Goal: Transaction & Acquisition: Purchase product/service

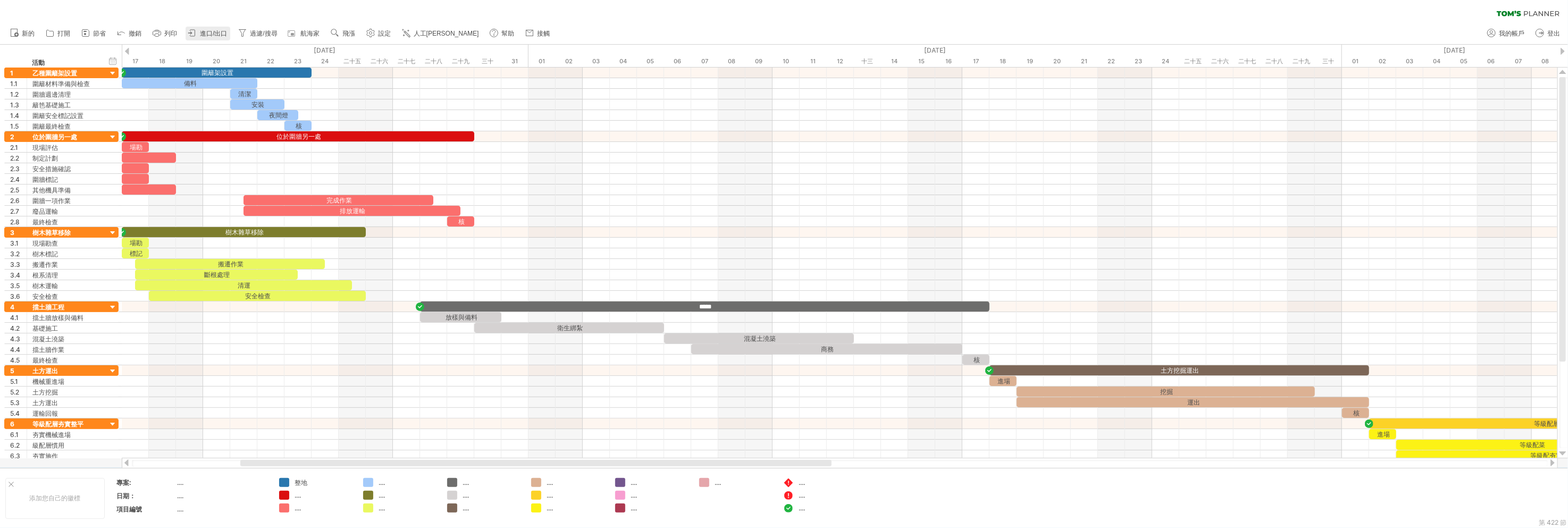
click at [202, 34] on font "進口/出口" at bounding box center [213, 33] width 27 height 7
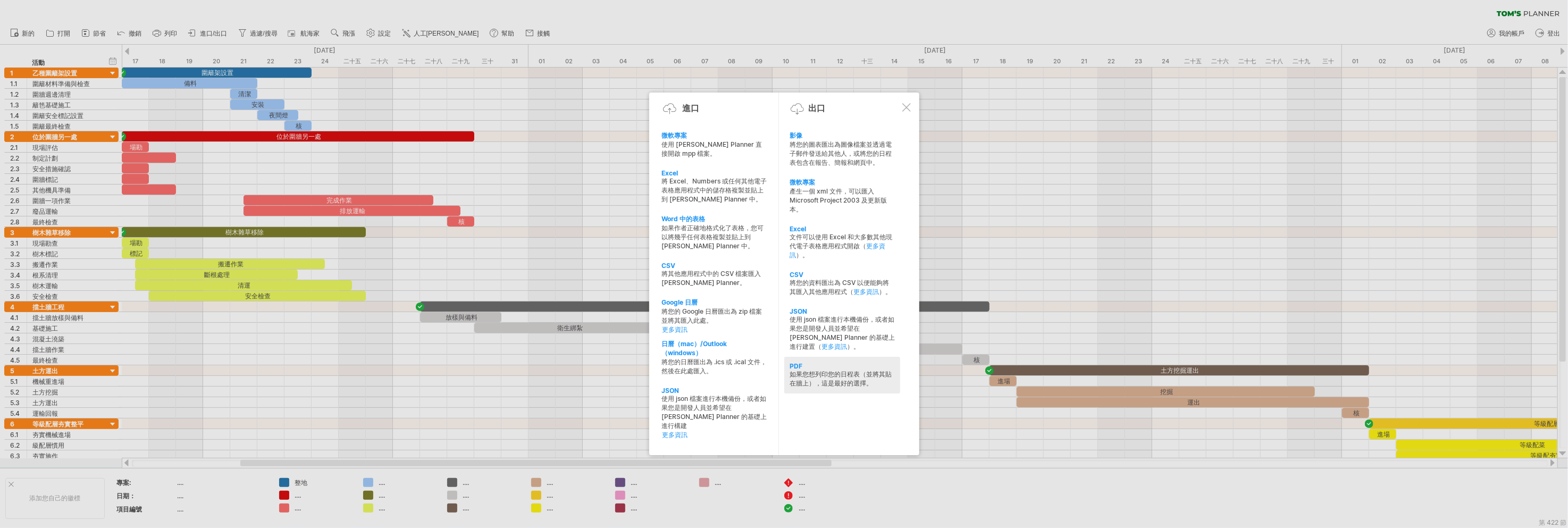
click at [855, 371] on font "如果您想列印您的日程表（並將其貼在牆上），這是最好的選擇。" at bounding box center [841, 378] width 102 height 17
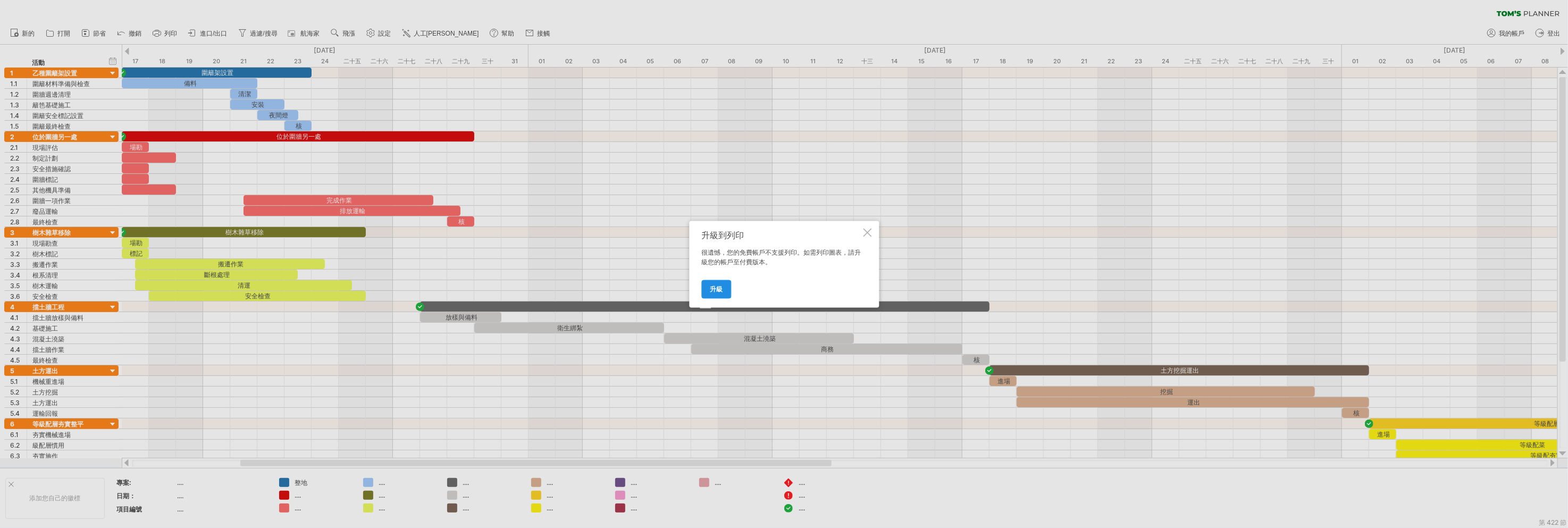
click at [720, 280] on link "升級" at bounding box center [716, 289] width 30 height 19
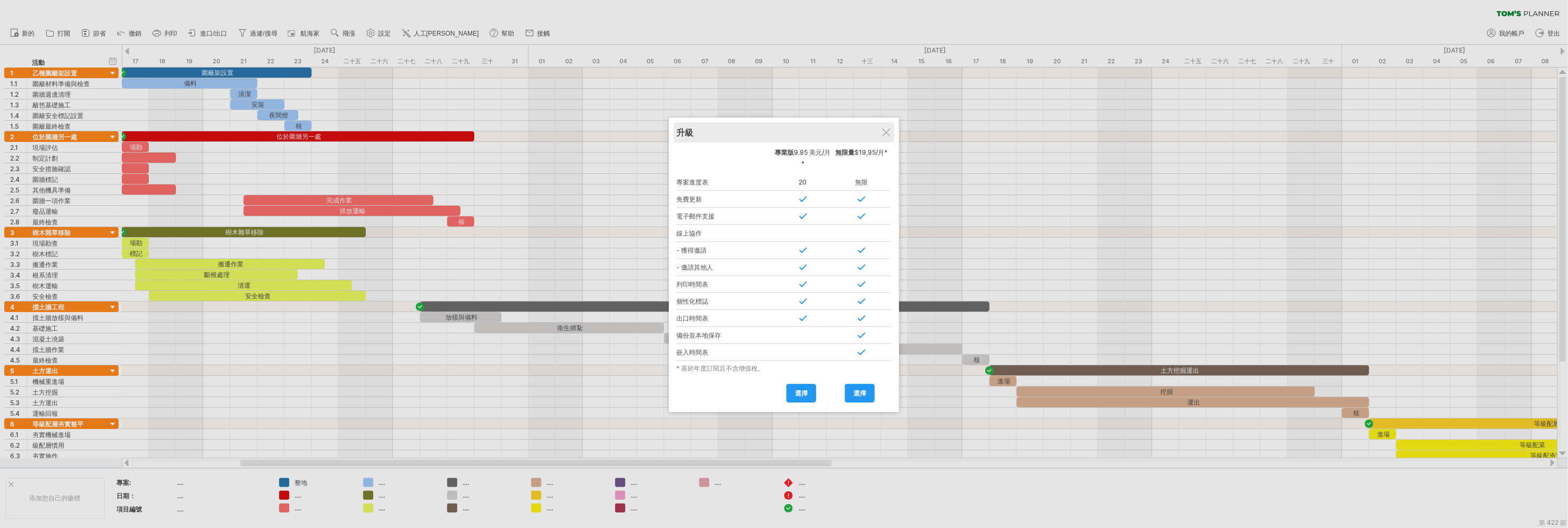
click at [892, 133] on div "升級" at bounding box center [783, 132] width 215 height 20
click at [887, 130] on div at bounding box center [887, 131] width 8 height 8
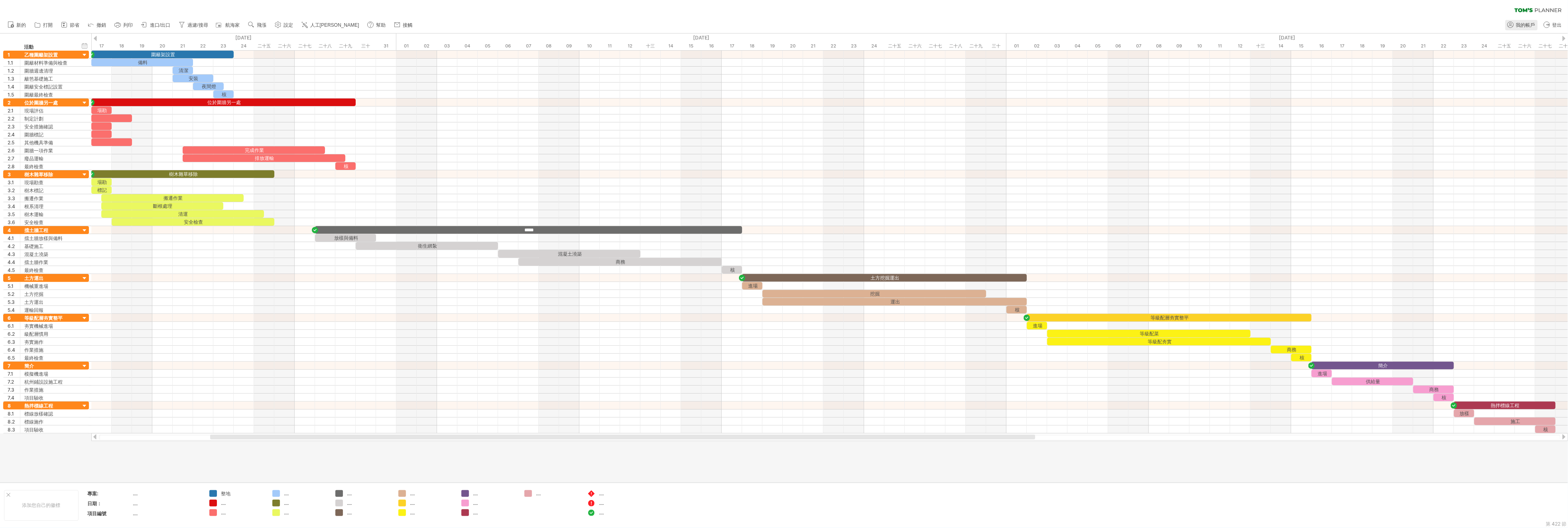
click at [1523, 28] on link "我的帳戶" at bounding box center [1521, 25] width 32 height 10
type input "**********"
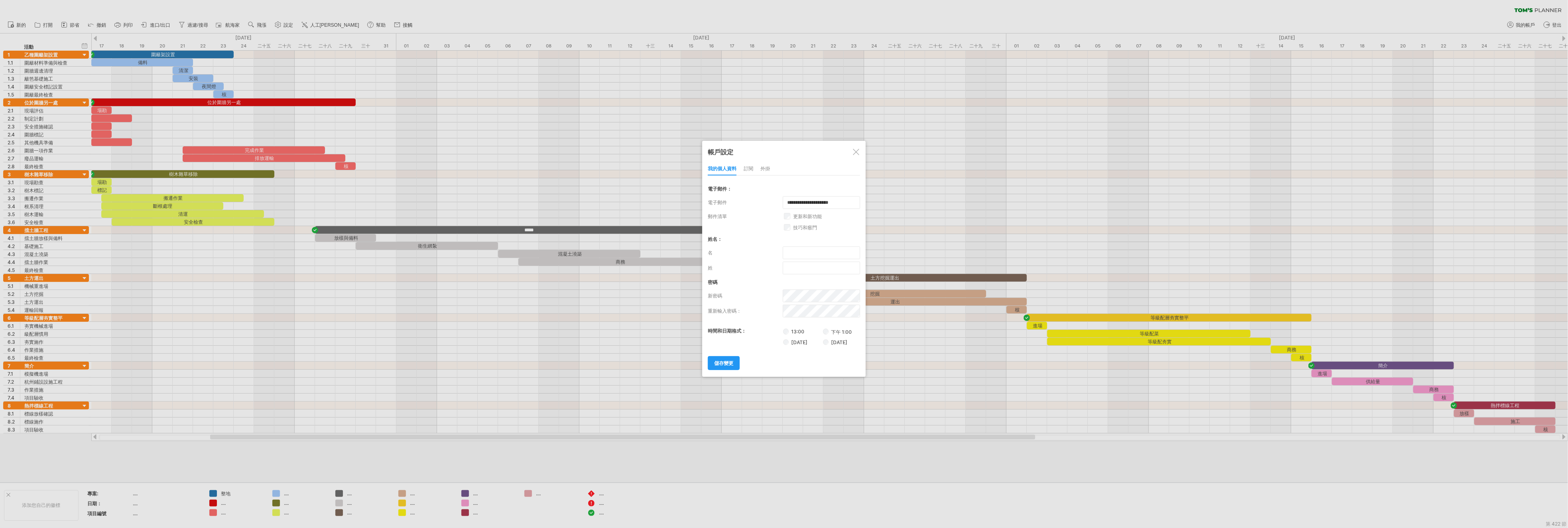
click at [754, 169] on div "我的個人資料 訂閱 外掛 訂閱 成員 圖表" at bounding box center [784, 169] width 152 height 13
click at [751, 169] on font "訂閱" at bounding box center [749, 169] width 10 height 6
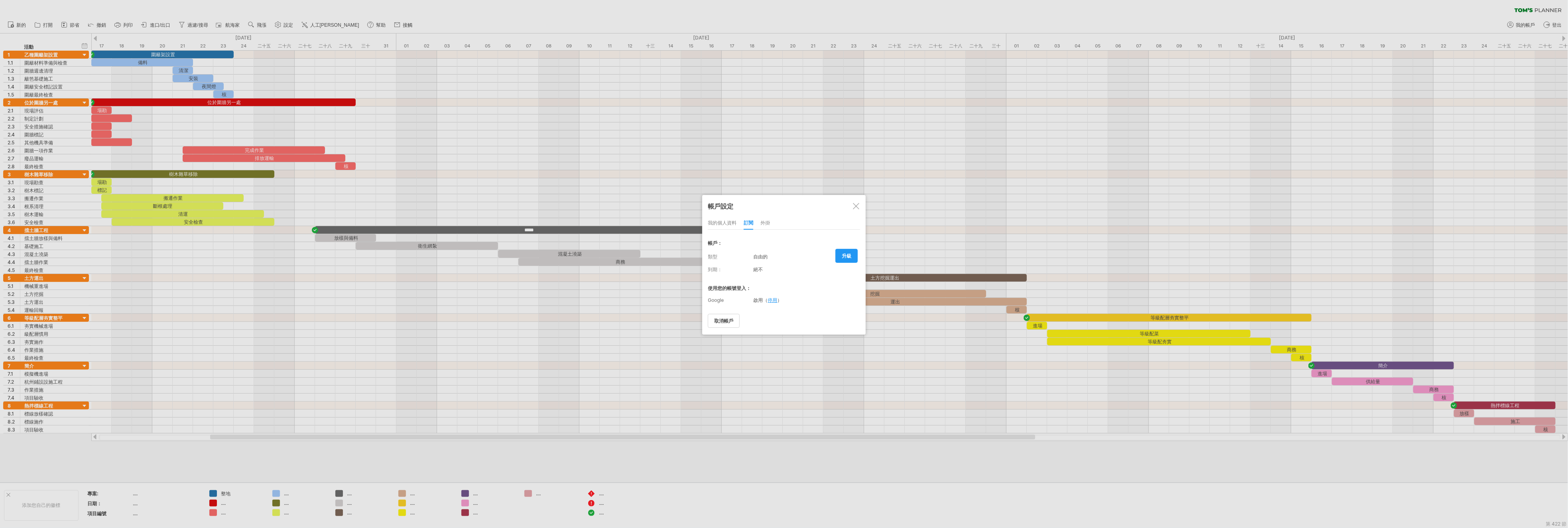
click at [771, 217] on div "我的個人資料 訂閱 外掛 訂閱 成員 圖表" at bounding box center [784, 223] width 152 height 13
click at [771, 219] on div "我的個人資料 訂閱 外掛 訂閱 成員 圖表" at bounding box center [784, 223] width 152 height 13
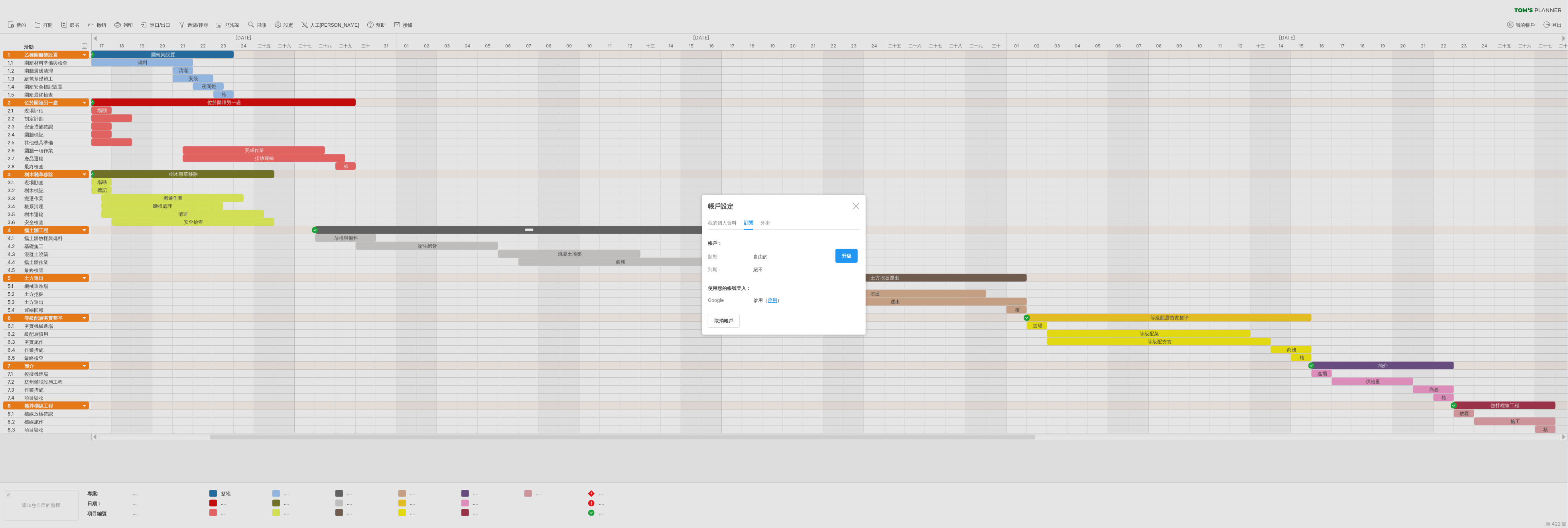
click at [769, 221] on font "外掛" at bounding box center [765, 223] width 10 height 6
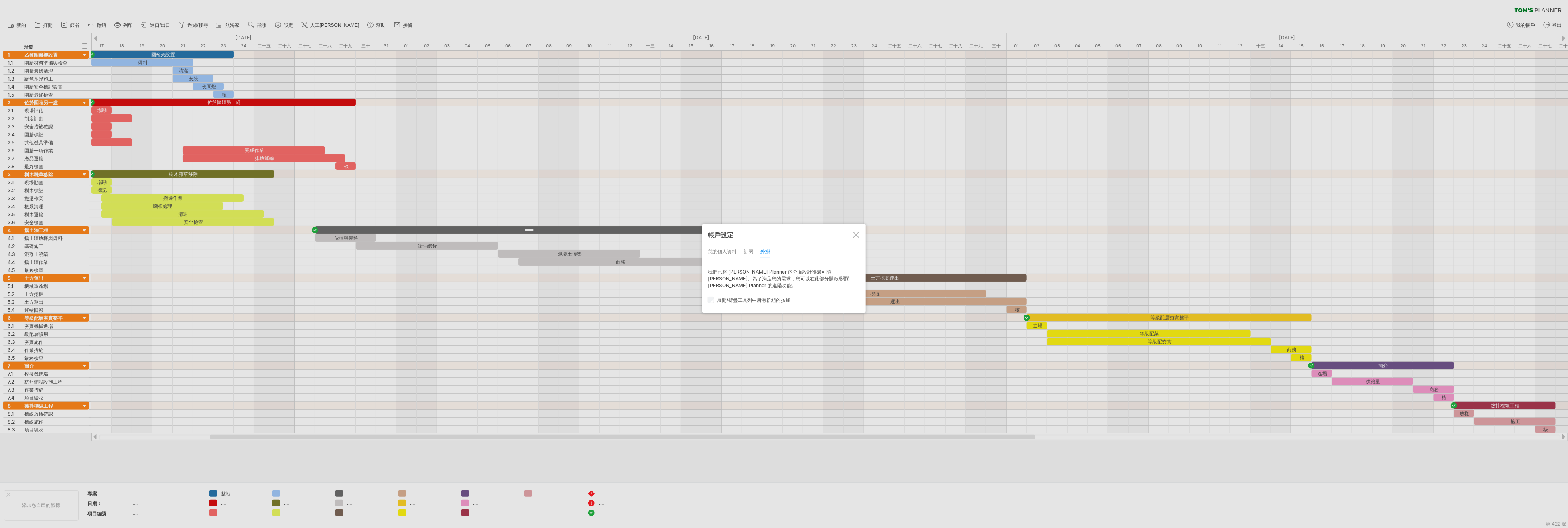
click at [855, 232] on div at bounding box center [856, 235] width 6 height 6
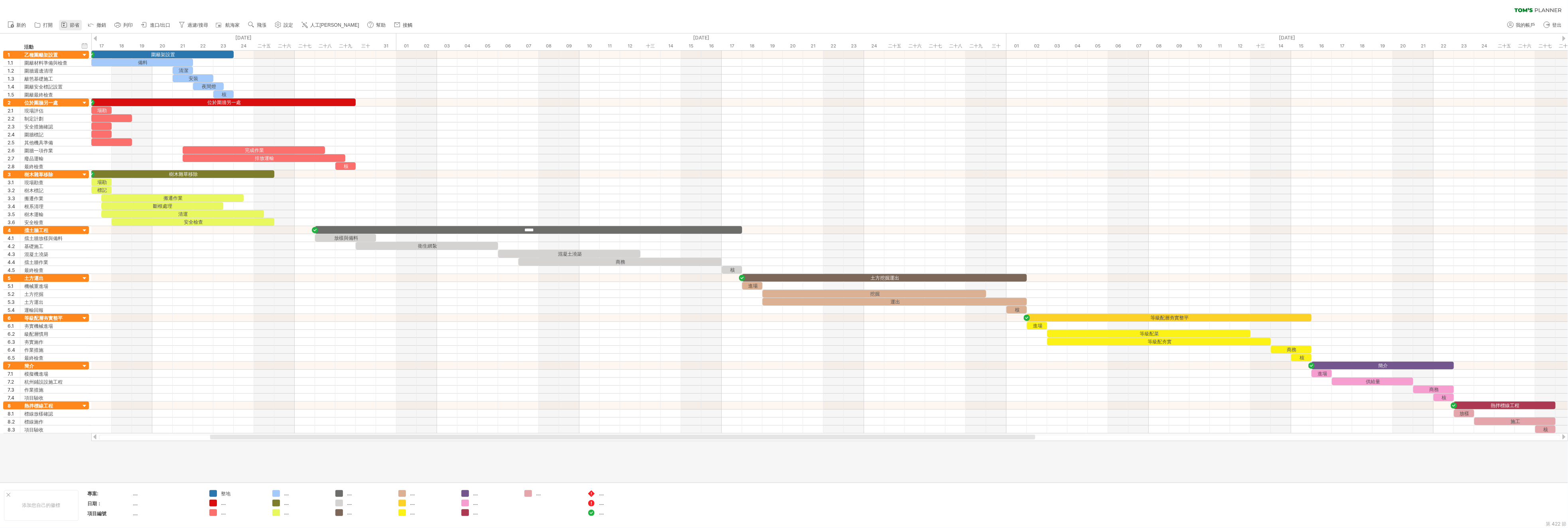
click at [71, 23] on font "節省" at bounding box center [75, 25] width 10 height 5
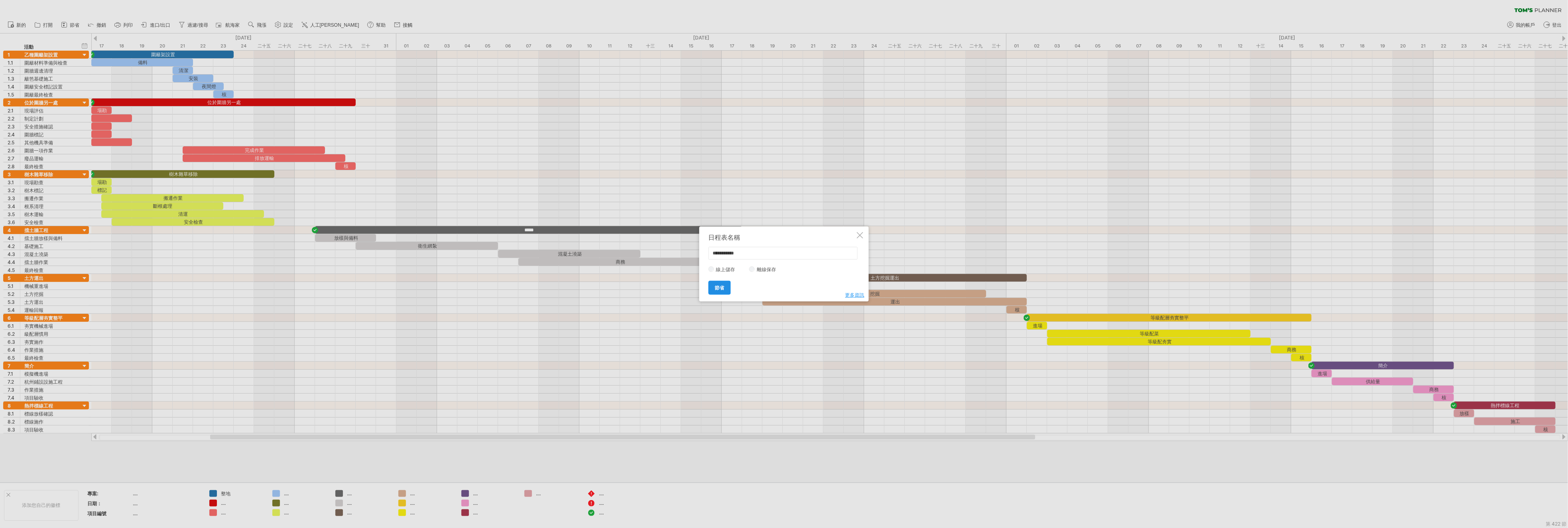
click at [730, 286] on link "節省" at bounding box center [719, 287] width 23 height 14
click at [844, 242] on div at bounding box center [847, 241] width 6 height 6
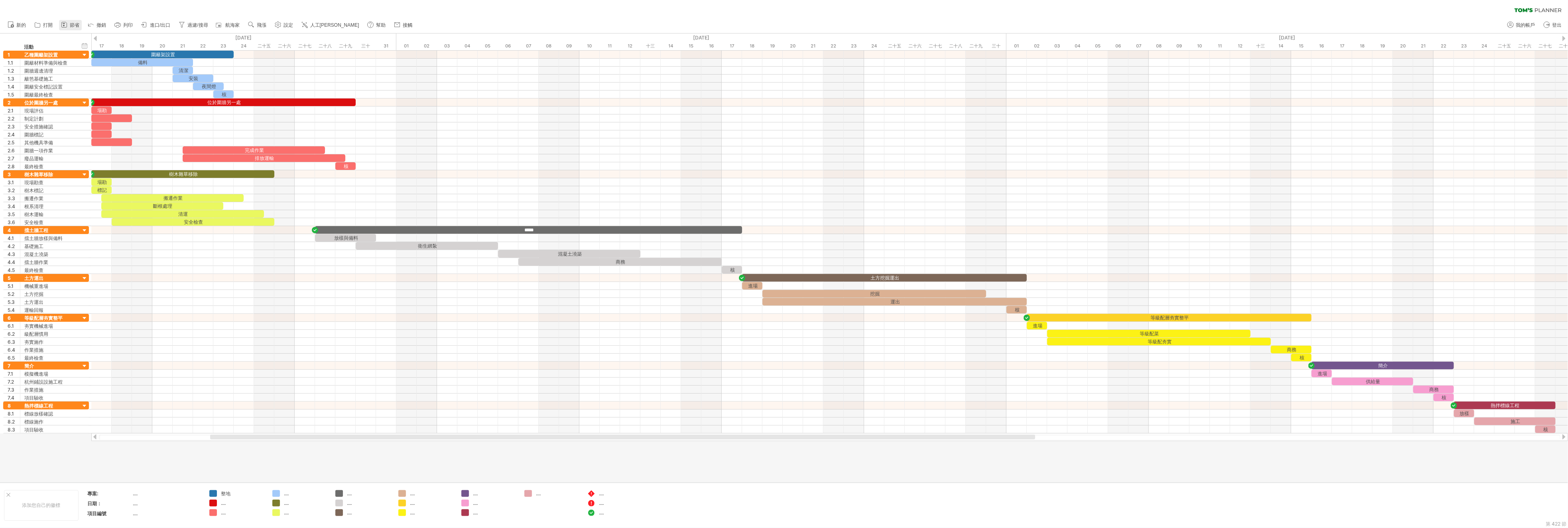
click at [79, 27] on font "節省" at bounding box center [75, 25] width 10 height 5
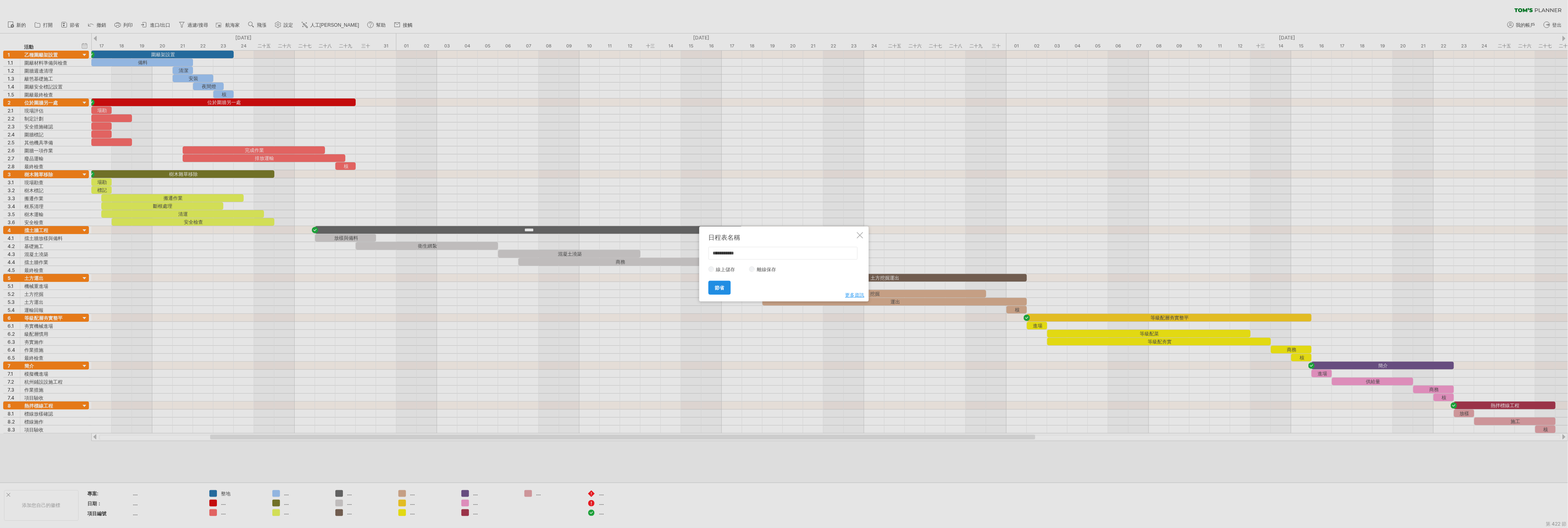
click at [715, 290] on font "節省" at bounding box center [720, 288] width 10 height 6
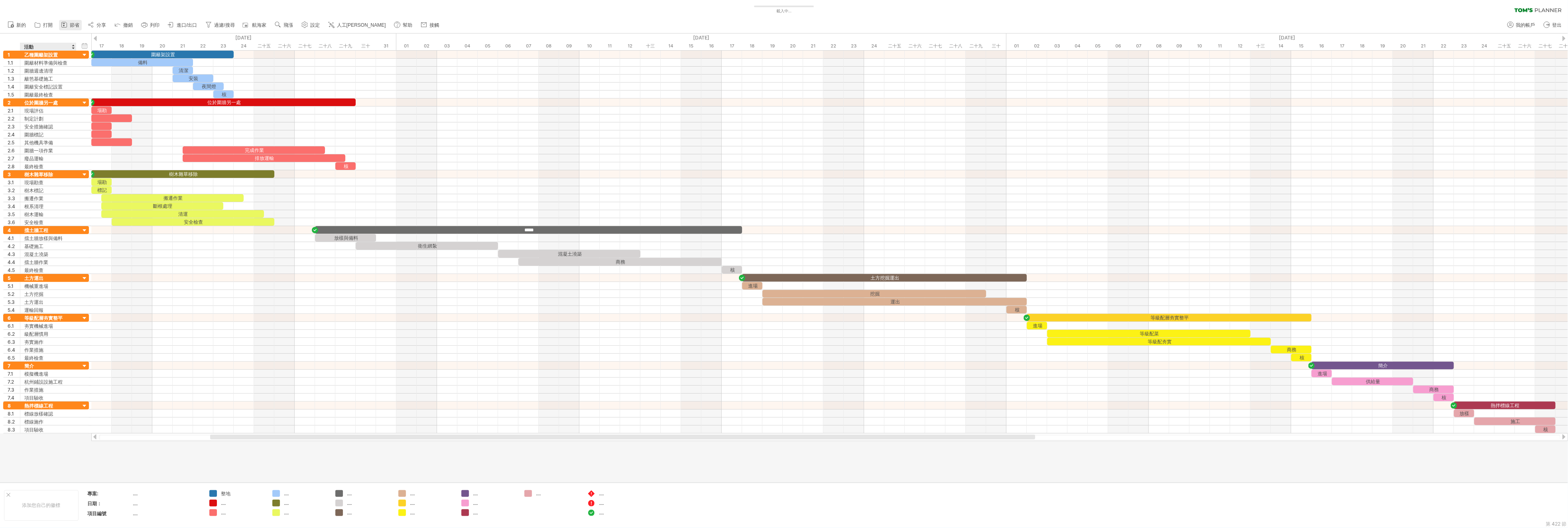
click at [68, 29] on div "嘗試造訪 [DOMAIN_NAME] 再次連接... 0% 載入中... 篩選: [ 錦順叔叔 ] 清除過濾器" at bounding box center [784, 264] width 1568 height 528
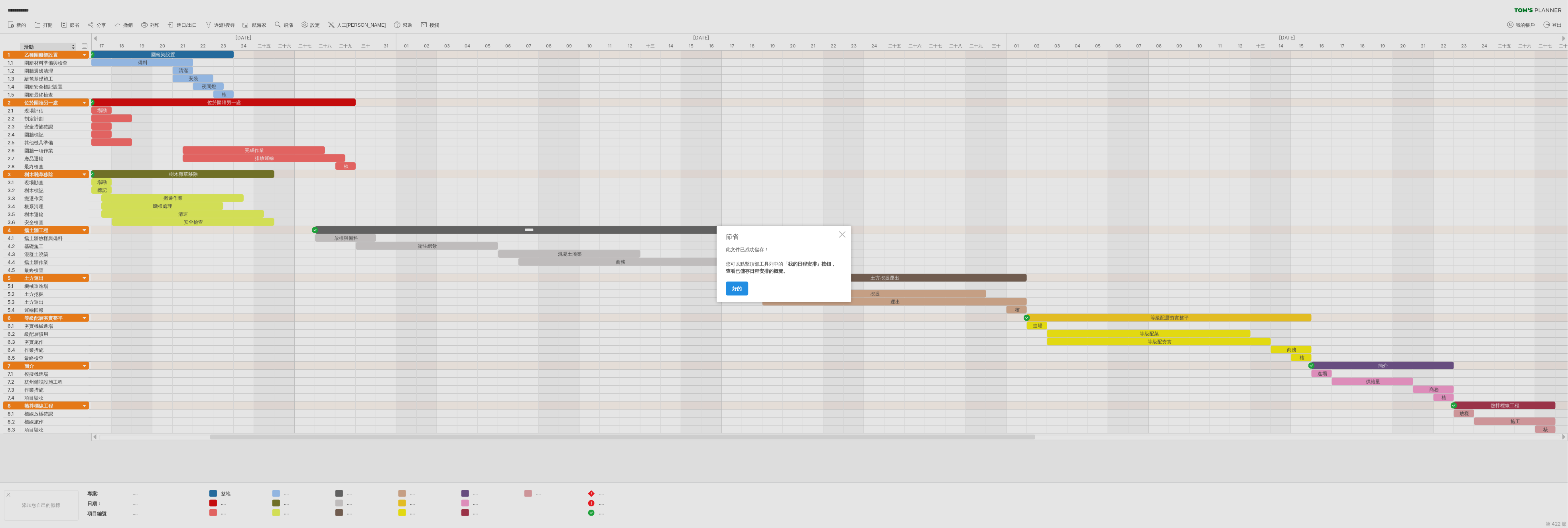
click at [736, 291] on font "好的" at bounding box center [737, 289] width 10 height 6
